Goal: Information Seeking & Learning: Learn about a topic

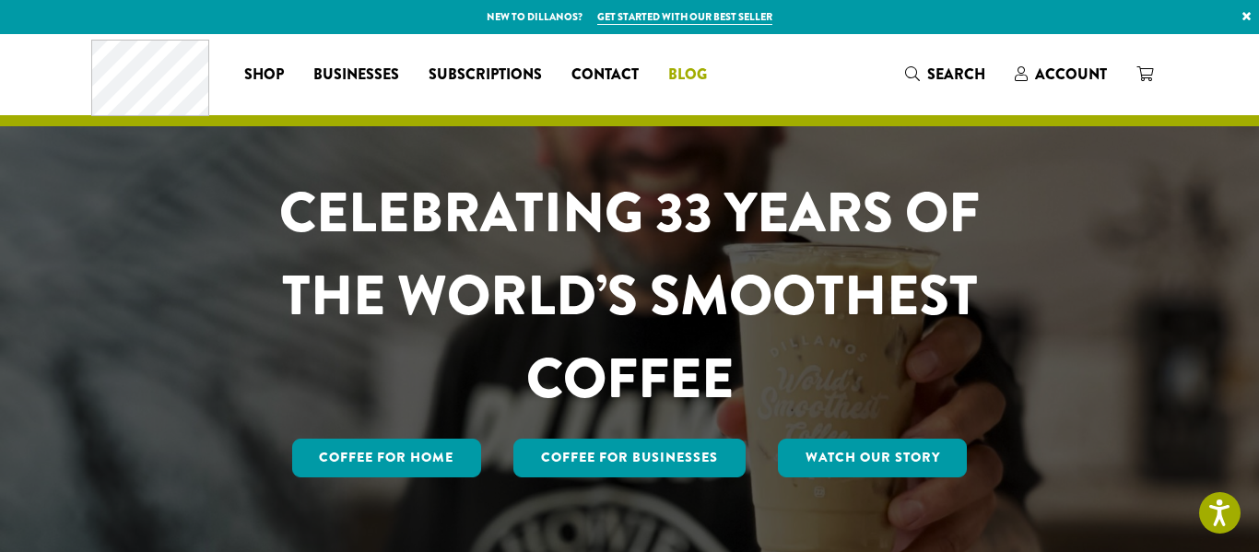
click at [701, 67] on span "Blog" at bounding box center [687, 75] width 39 height 23
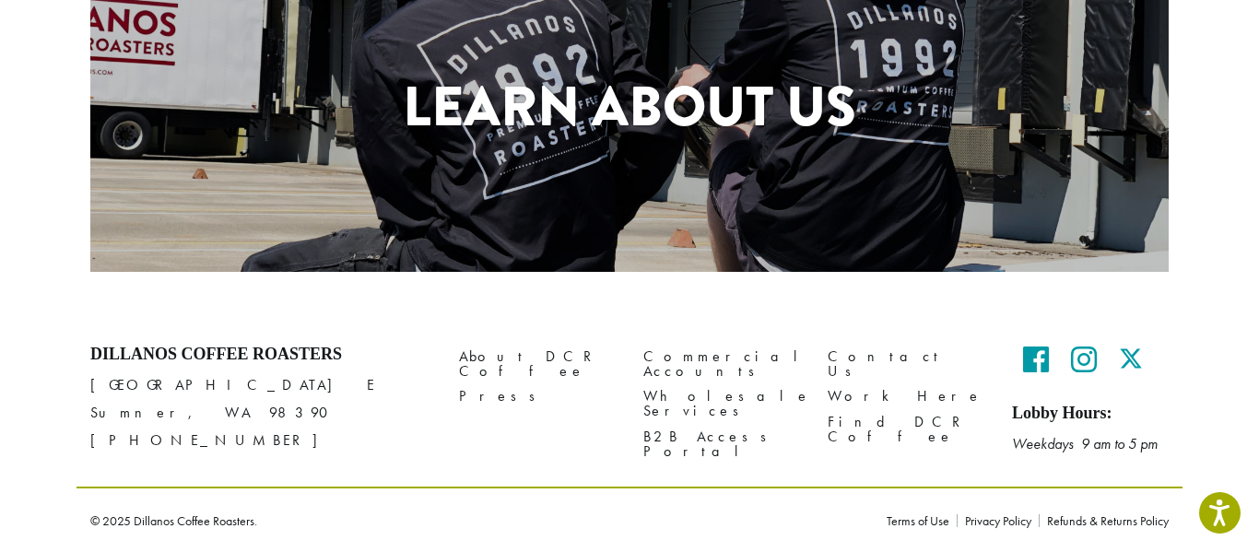
scroll to position [967, 0]
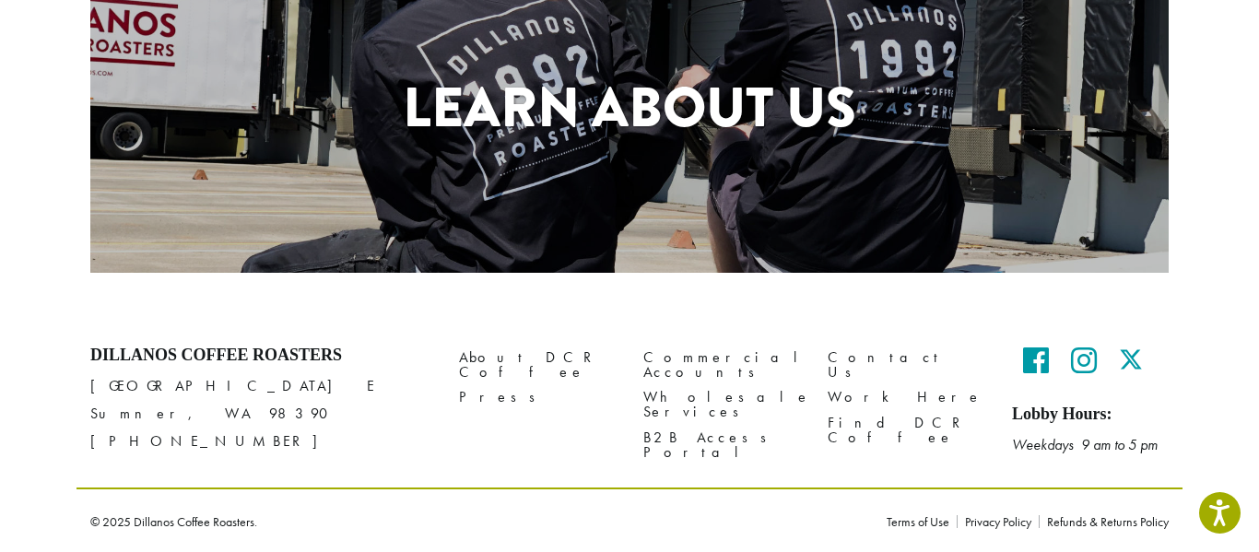
click at [594, 121] on h1 "Learn About Us" at bounding box center [629, 107] width 1078 height 83
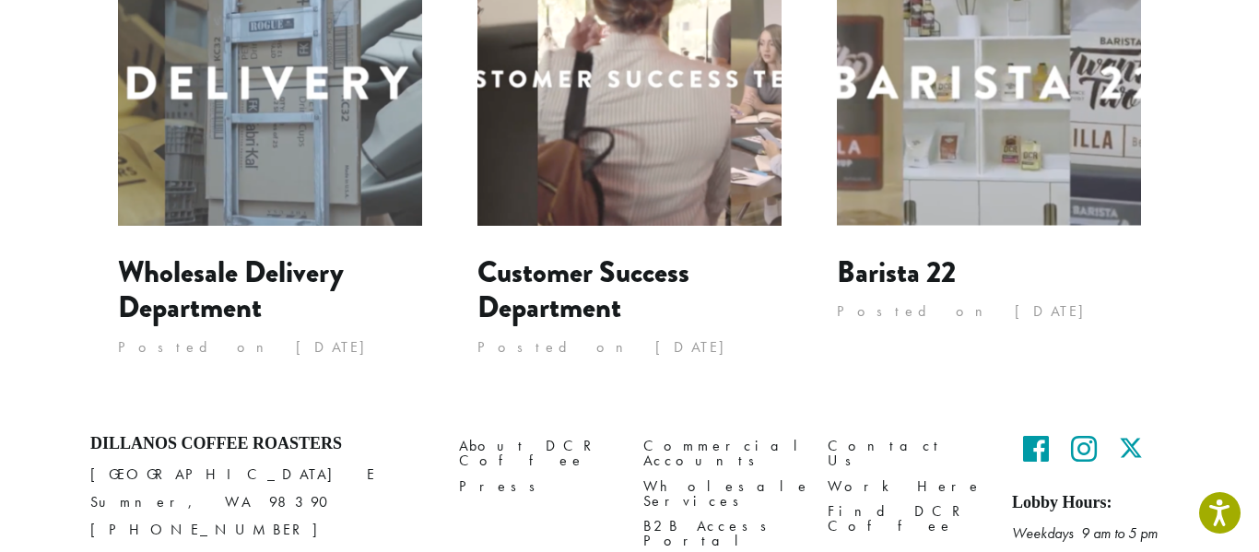
scroll to position [1929, 0]
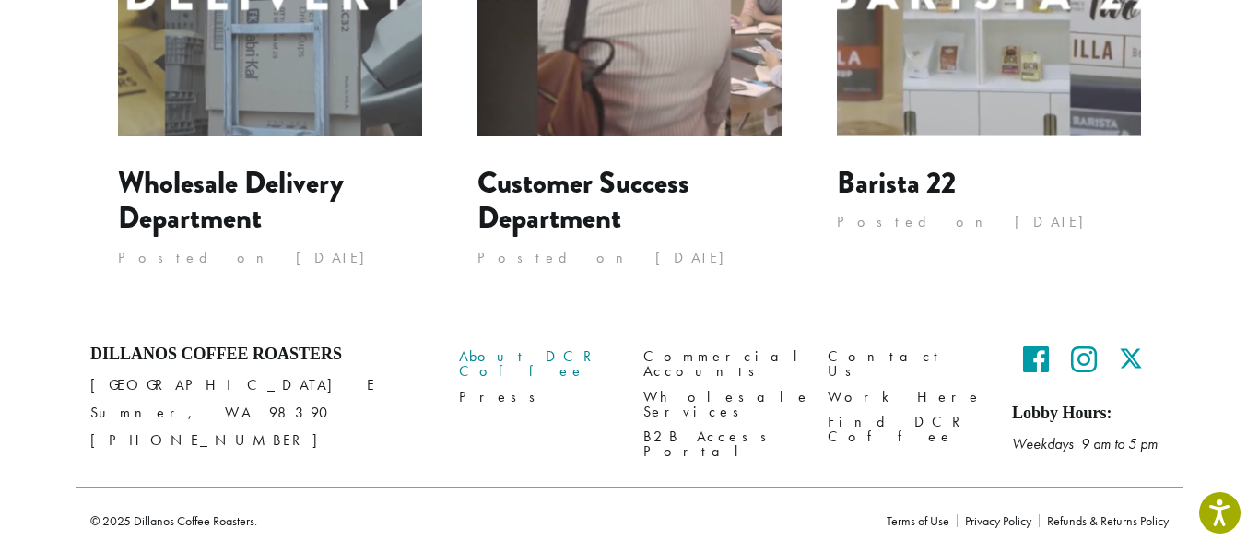
click at [485, 357] on link "About DCR Coffee" at bounding box center [537, 365] width 157 height 40
